Goal: Find specific page/section: Find specific page/section

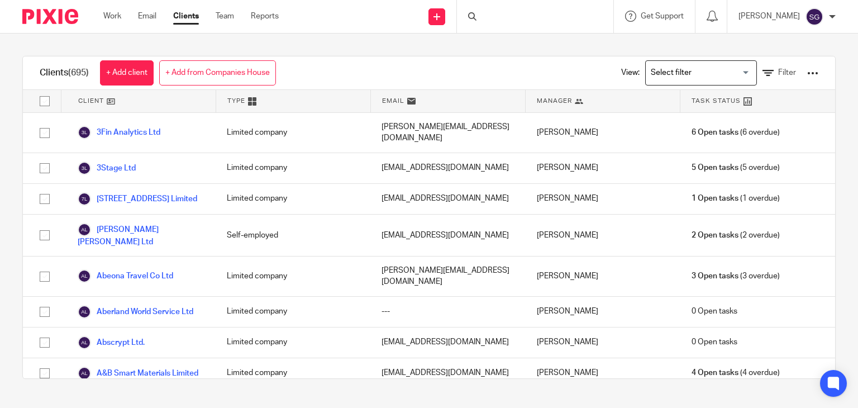
click at [493, 15] on div at bounding box center [535, 16] width 156 height 33
click at [496, 13] on div at bounding box center [535, 16] width 156 height 33
click at [496, 16] on input "Search" at bounding box center [529, 18] width 101 height 10
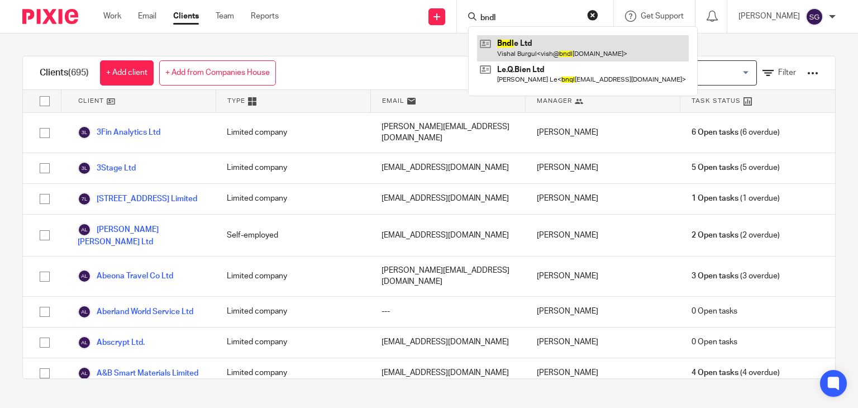
type input "bndl"
click at [511, 48] on link at bounding box center [583, 48] width 212 height 26
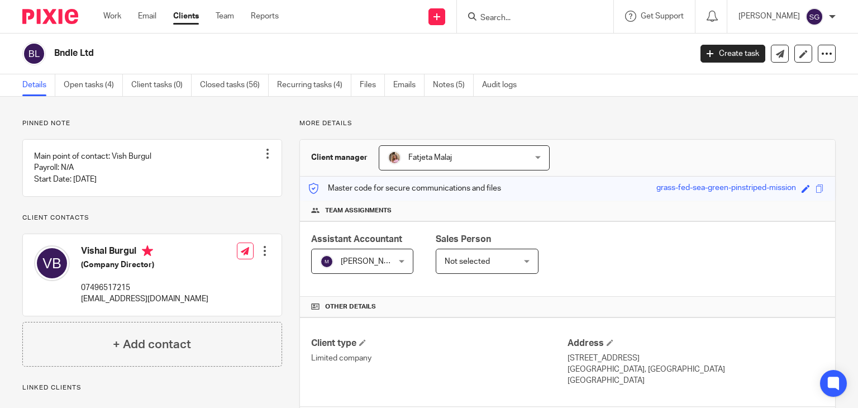
scroll to position [241, 0]
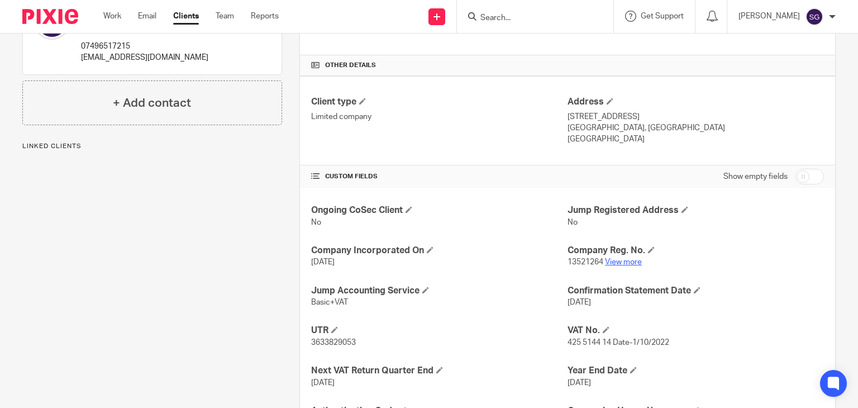
click at [623, 264] on link "View more" at bounding box center [623, 262] width 37 height 8
